Goal: Task Accomplishment & Management: Use online tool/utility

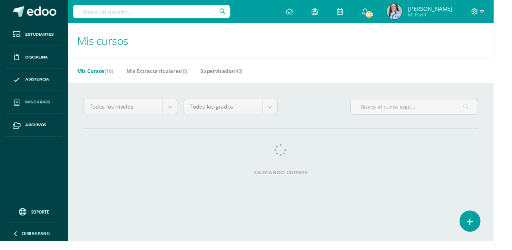
click at [387, 10] on span "303" at bounding box center [382, 14] width 9 height 9
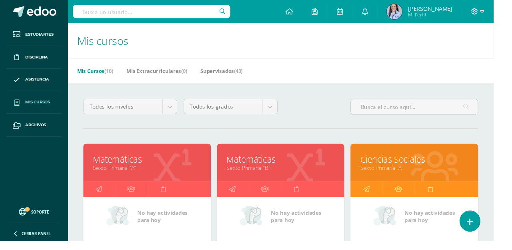
click at [503, 69] on div "Mis Cursos (10) Mis Extracurriculares (0) Supervisados (43)" at bounding box center [300, 73] width 461 height 26
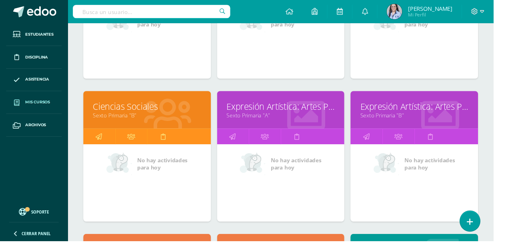
scroll to position [202, 0]
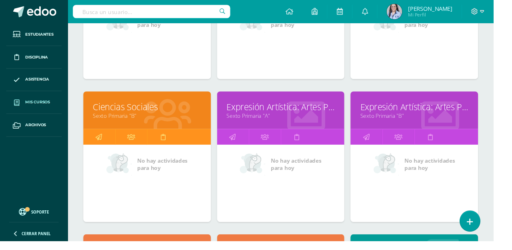
click at [380, 144] on icon at bounding box center [380, 142] width 7 height 16
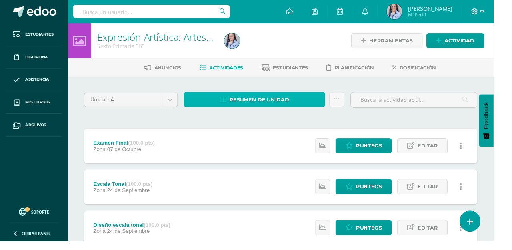
click at [317, 103] on link "Resumen de unidad" at bounding box center [264, 103] width 146 height 16
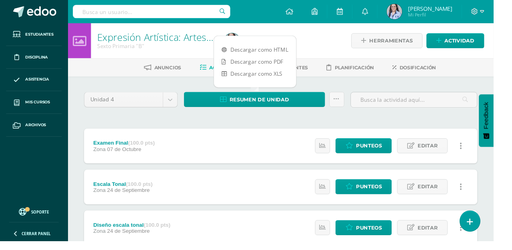
click at [284, 62] on link "Descargar como PDF" at bounding box center [264, 64] width 85 height 12
